Goal: Check status: Check status

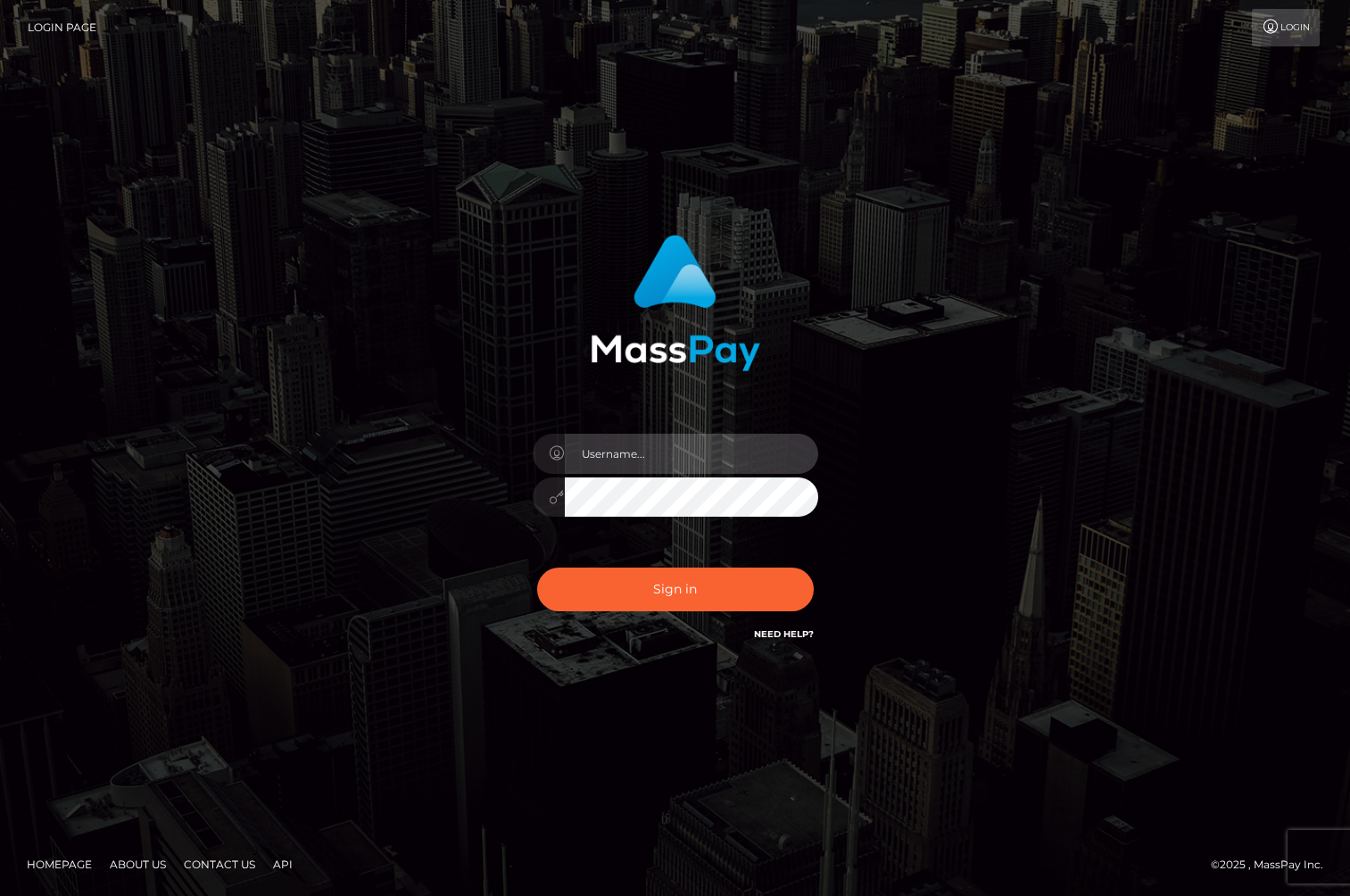
click at [649, 459] on input "text" at bounding box center [692, 454] width 254 height 40
type input "jackson.whop"
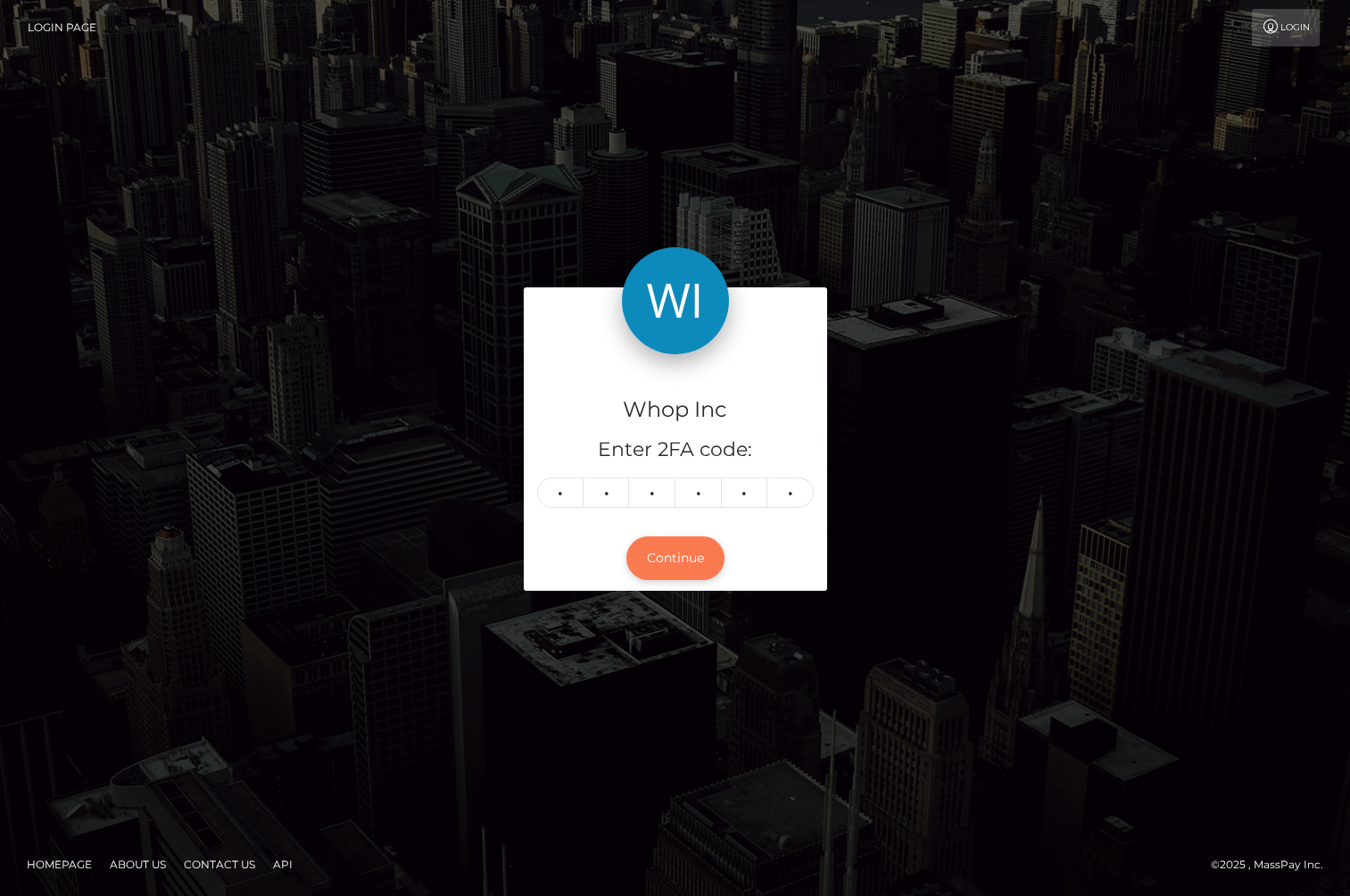
click at [679, 564] on button "Continue" at bounding box center [675, 558] width 99 height 44
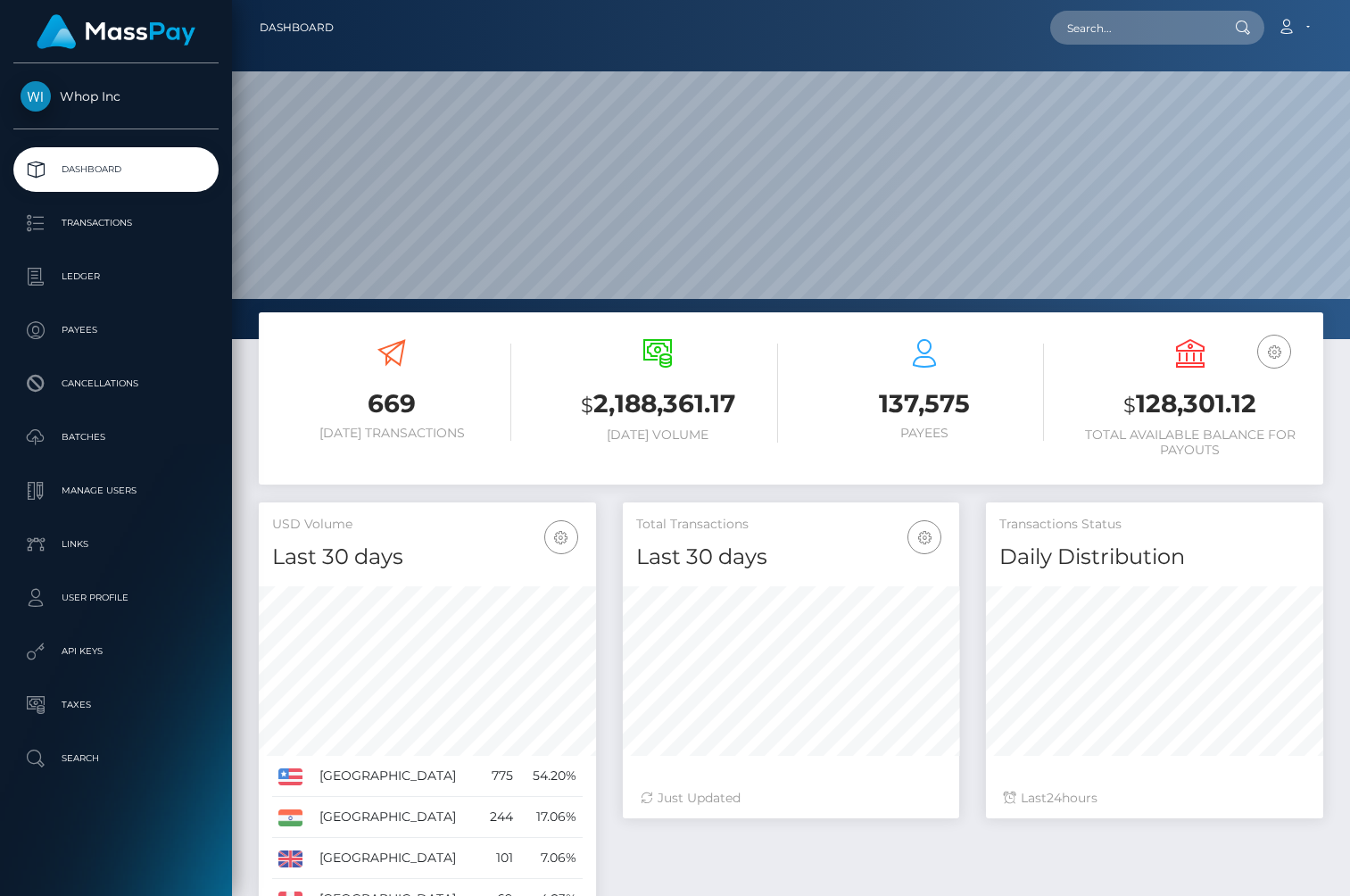
scroll to position [316, 337]
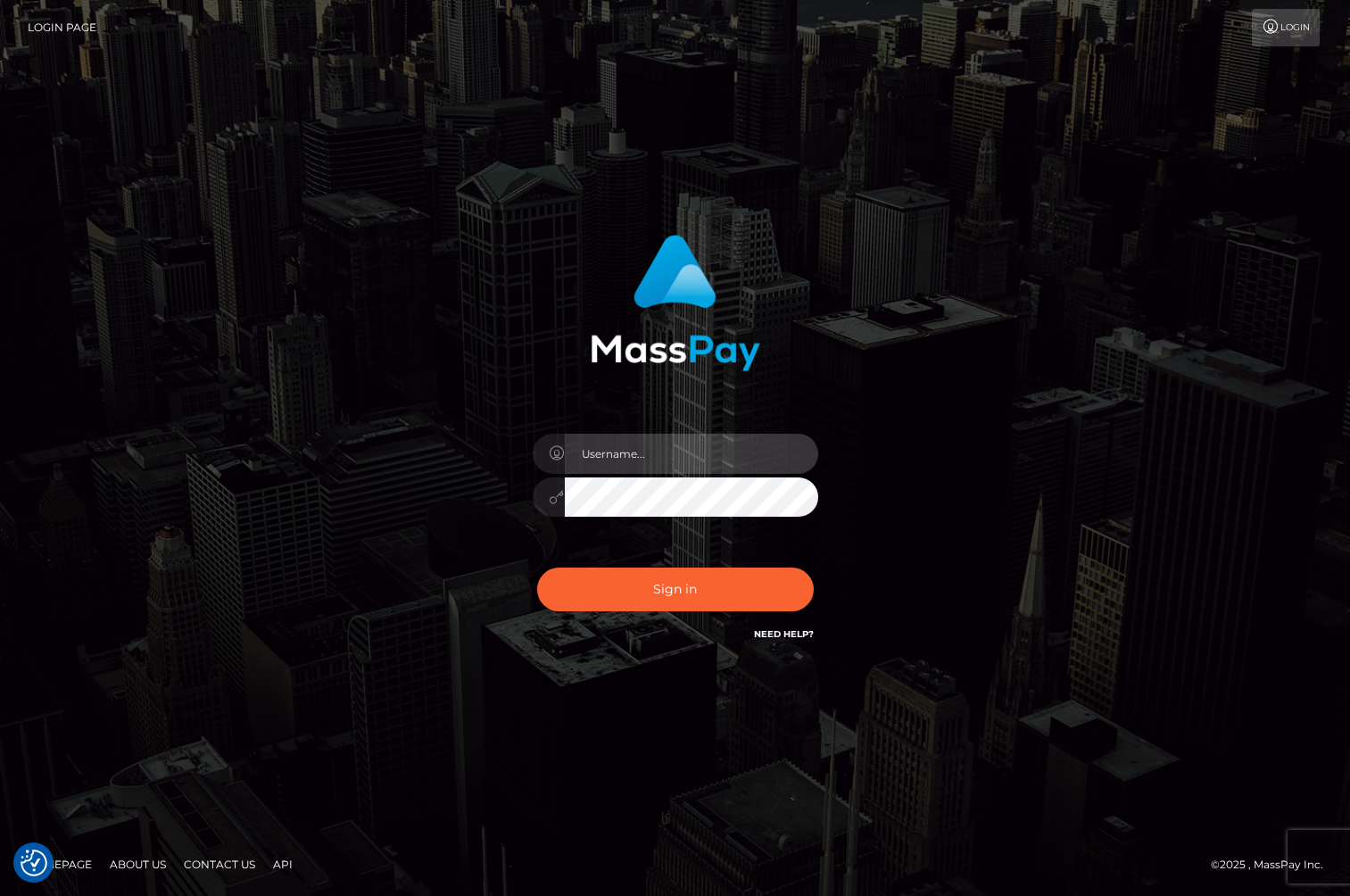
click at [686, 455] on input "text" at bounding box center [692, 454] width 254 height 40
type input "jackson.whop"
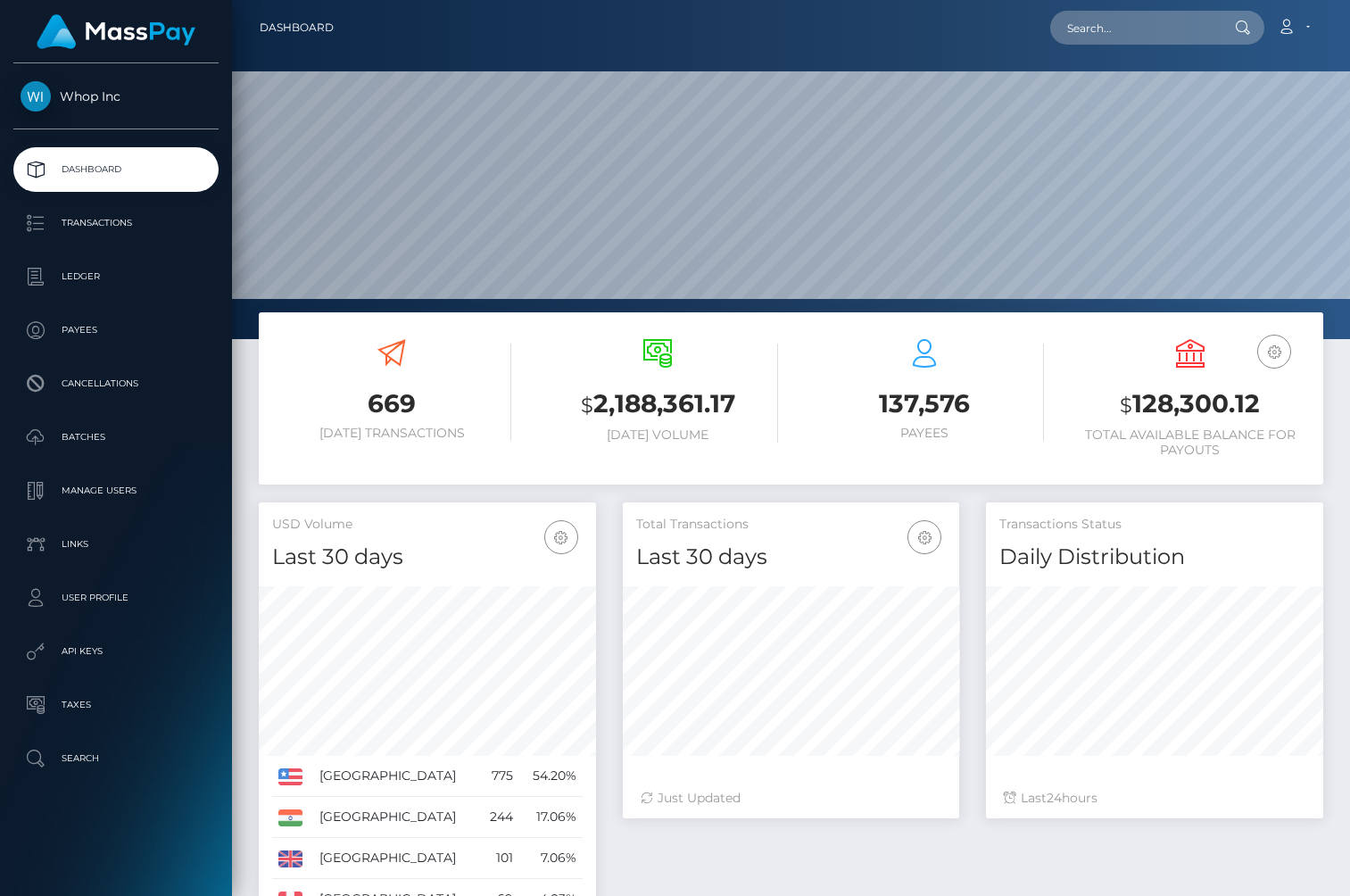
scroll to position [316, 337]
drag, startPoint x: 589, startPoint y: 402, endPoint x: 776, endPoint y: 402, distance: 187.0
click at [776, 402] on h3 "$ 2,188,361.17" at bounding box center [657, 404] width 239 height 37
drag, startPoint x: 855, startPoint y: 401, endPoint x: 975, endPoint y: 435, distance: 124.7
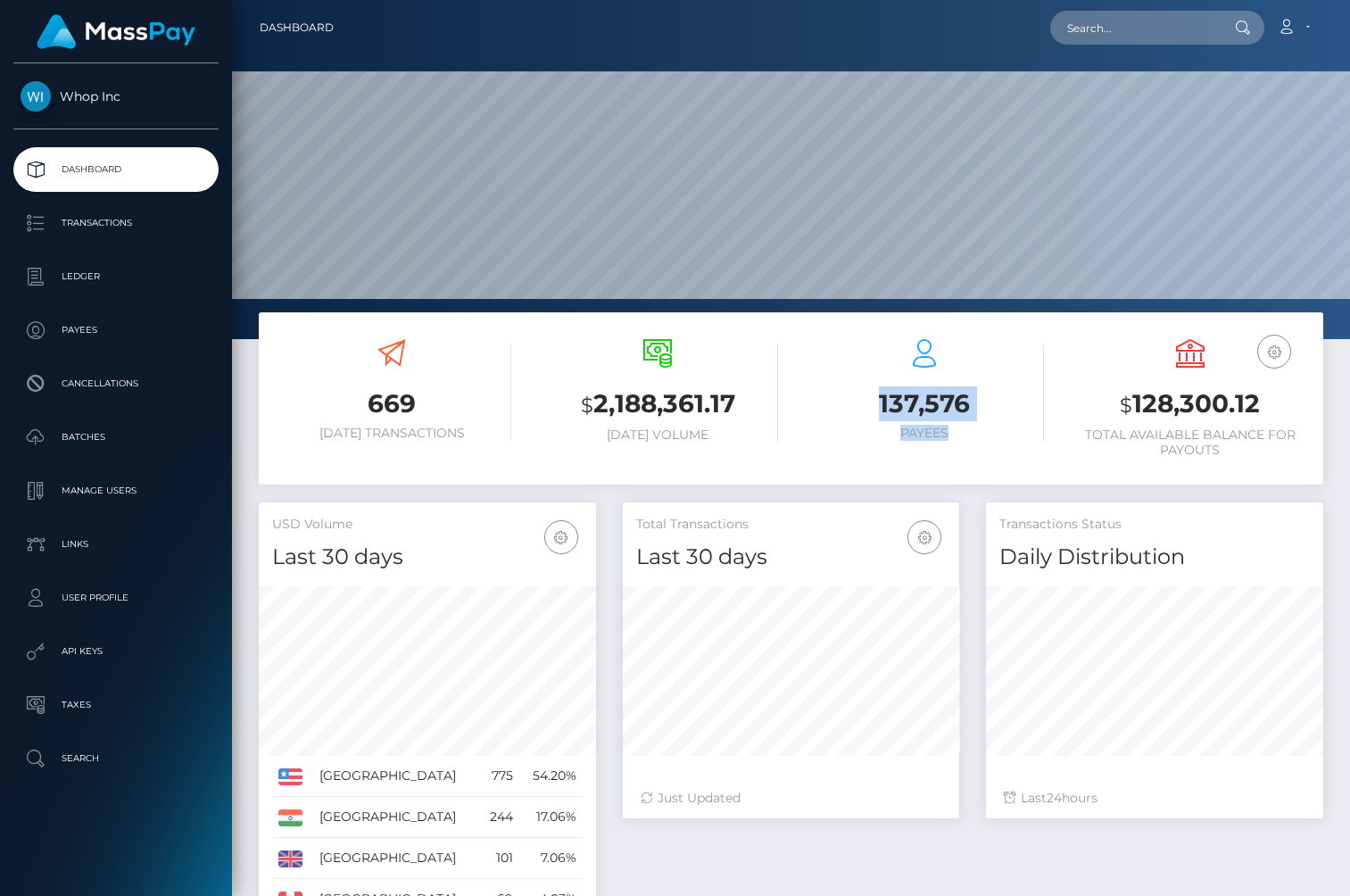
click at [975, 435] on div "137,576 Payees" at bounding box center [925, 389] width 239 height 101
click at [975, 436] on h6 "Payees" at bounding box center [925, 433] width 239 height 15
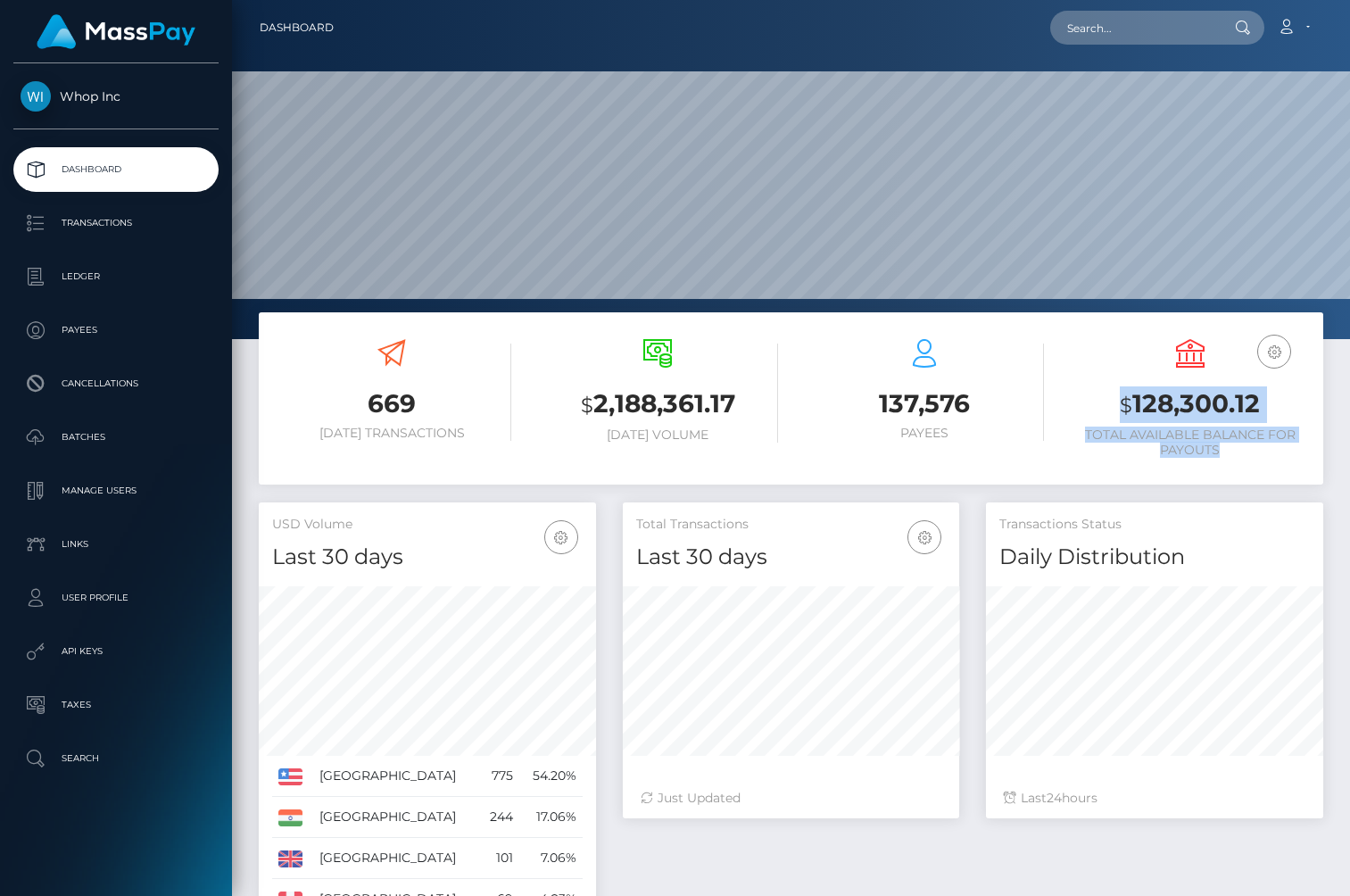
drag, startPoint x: 1129, startPoint y: 396, endPoint x: 1252, endPoint y: 452, distance: 135.1
click at [1252, 452] on div "USD Balance $ 128,300.12 Total Available Balance for Payouts" at bounding box center [1191, 398] width 239 height 118
click at [1252, 452] on h6 "Total Available Balance for Payouts" at bounding box center [1191, 442] width 239 height 30
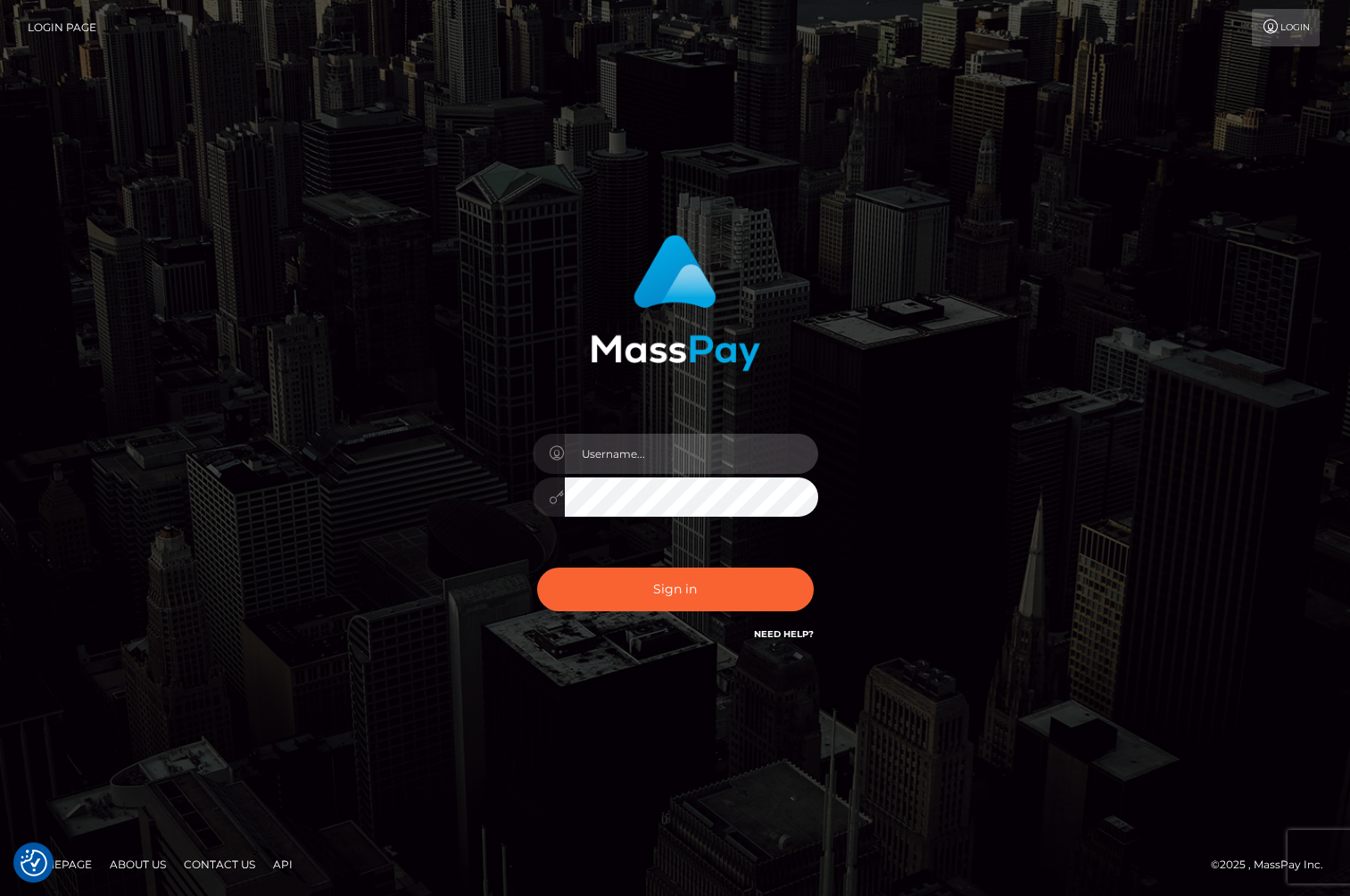
click at [711, 459] on input "text" at bounding box center [692, 454] width 254 height 40
type input "jackson.whop"
click at [659, 453] on input "text" at bounding box center [692, 454] width 254 height 40
type input "jackson.whop"
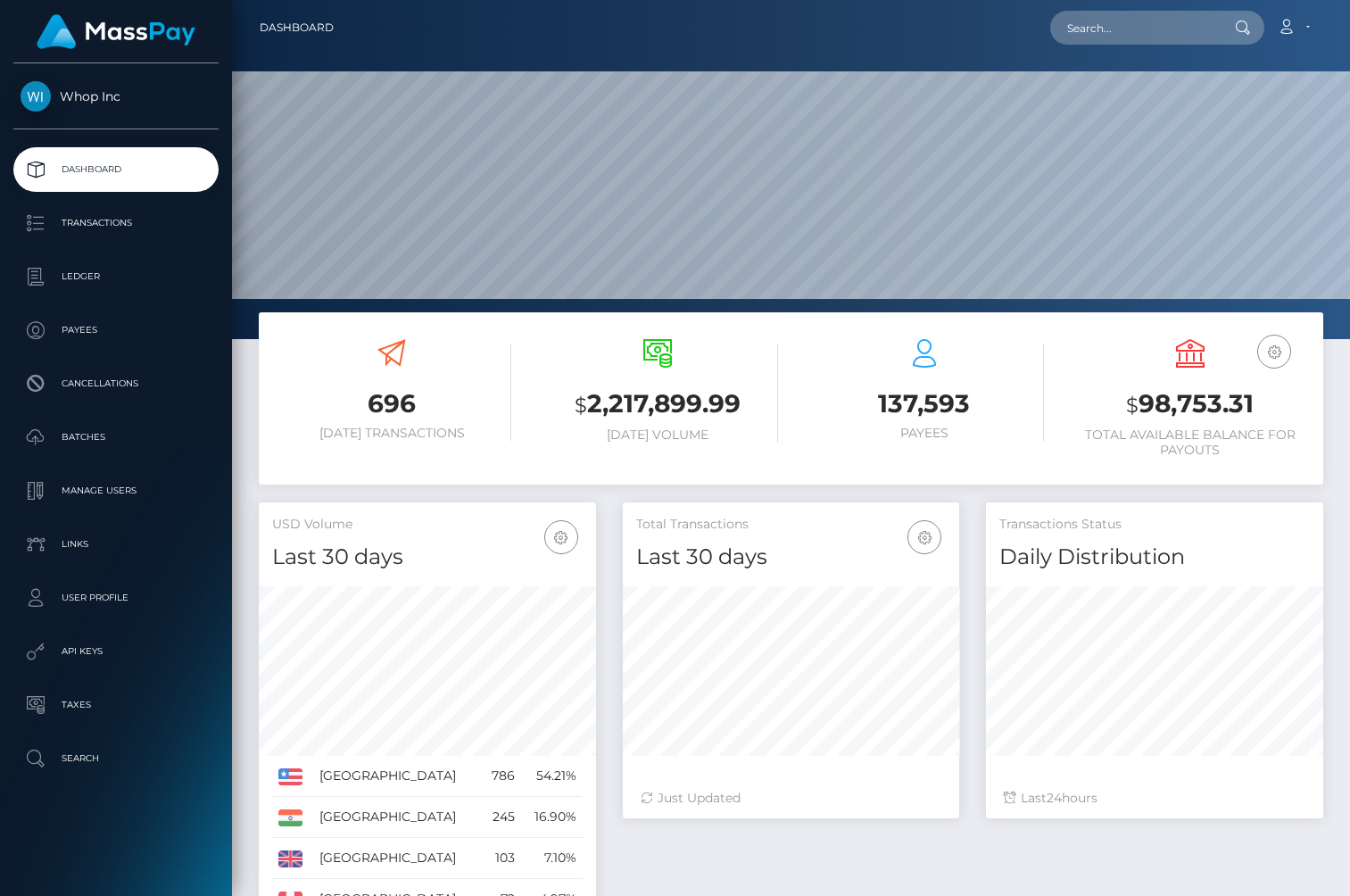
scroll to position [316, 337]
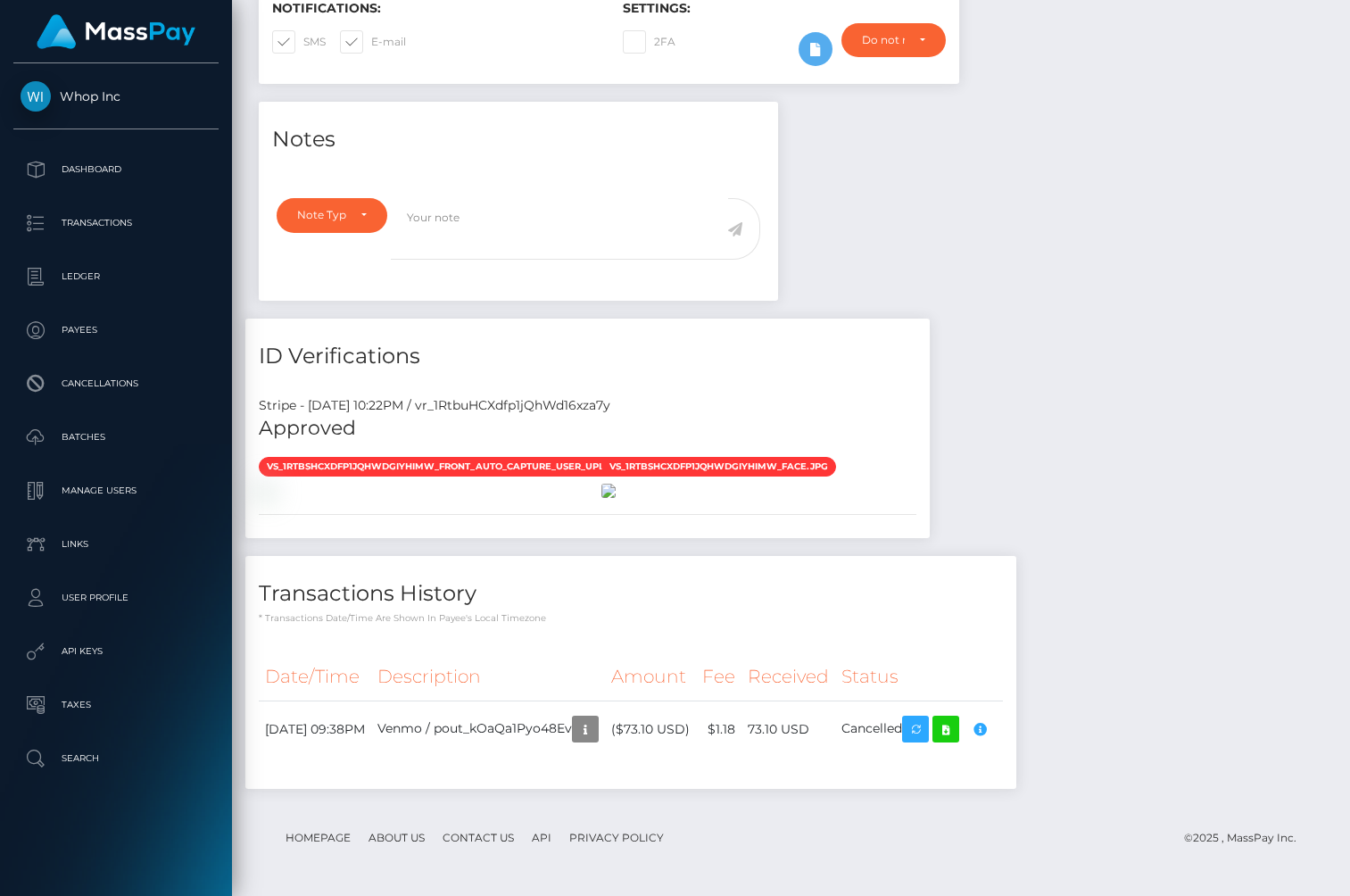
scroll to position [891, 0]
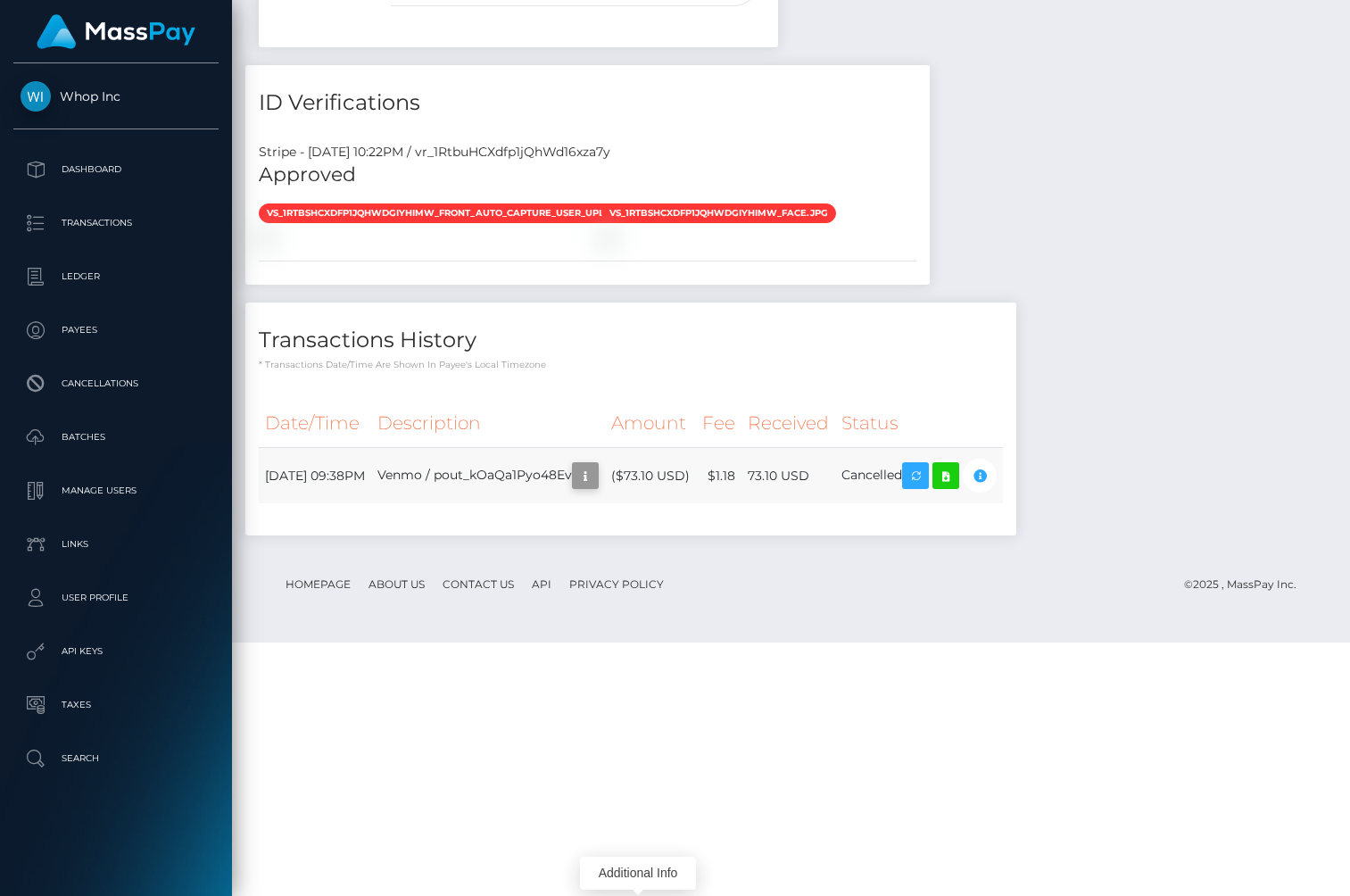
click at [596, 487] on icon "button" at bounding box center [585, 476] width 22 height 23
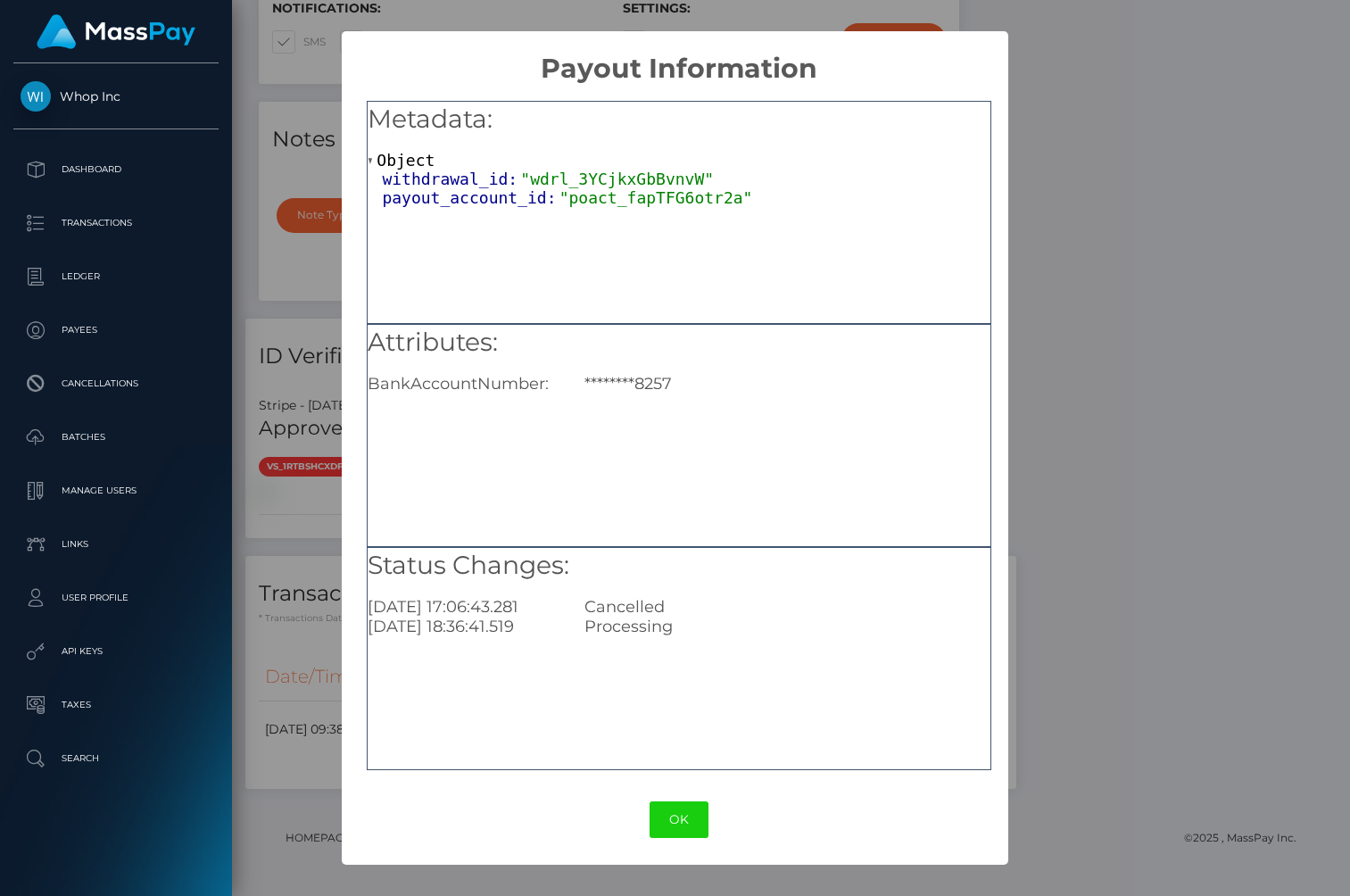
click at [1146, 420] on div "× Payout Information Metadata: Object withdrawal_id: "wdrl_3YCjkxGbBvnvW" payou…" at bounding box center [675, 448] width 1350 height 896
